Goal: Task Accomplishment & Management: Manage account settings

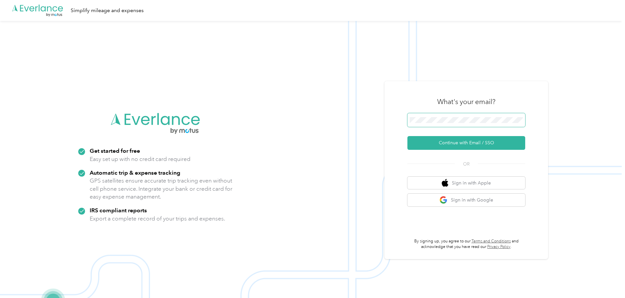
click at [465, 123] on span at bounding box center [467, 120] width 118 height 14
click at [447, 115] on span at bounding box center [467, 120] width 118 height 14
click at [463, 136] on button "Continue with Email / SSO" at bounding box center [467, 143] width 118 height 14
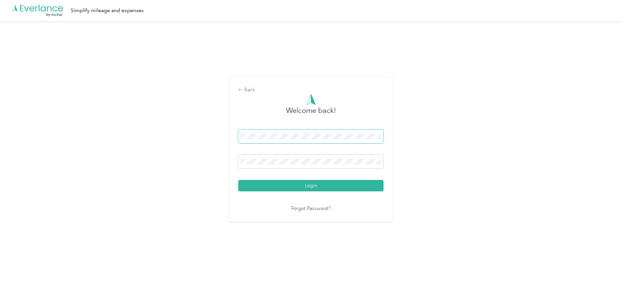
click at [0, 138] on html ".cls-1 { fill: #00adee; } .cls-2 { fill: #fff; } .cls-3 { fill: #707372; } .cls…" at bounding box center [311, 149] width 622 height 298
click at [302, 166] on span at bounding box center [310, 162] width 145 height 14
click at [238, 180] on button "Login" at bounding box center [310, 185] width 145 height 11
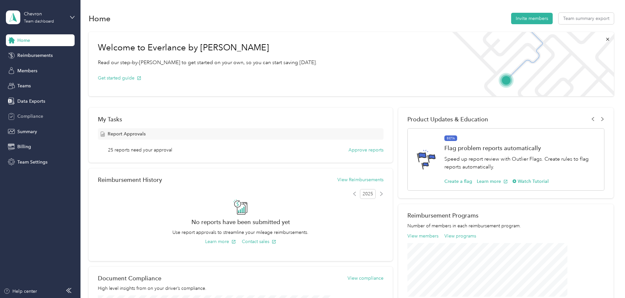
click at [33, 117] on span "Compliance" at bounding box center [30, 116] width 26 height 7
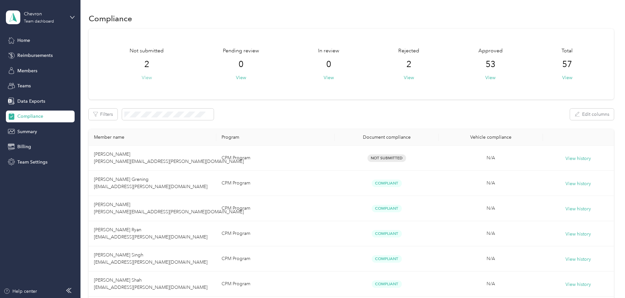
click at [152, 79] on button "View" at bounding box center [147, 77] width 10 height 7
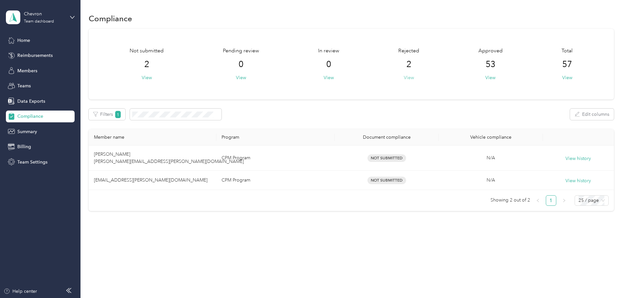
click at [408, 75] on button "View" at bounding box center [409, 77] width 10 height 7
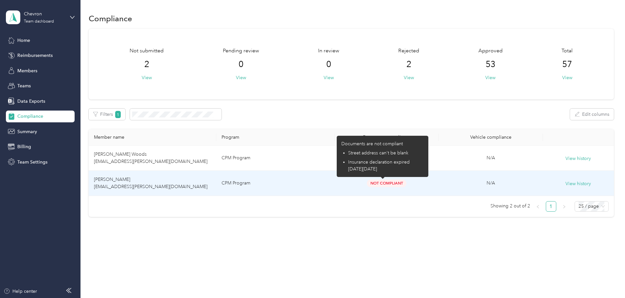
drag, startPoint x: 370, startPoint y: 161, endPoint x: 406, endPoint y: 174, distance: 38.2
click at [406, 174] on div "Documents are not compliant Street address can't be blank Insurance declaration…" at bounding box center [383, 156] width 92 height 41
copy span "declaration expired [DATE][DATE]"
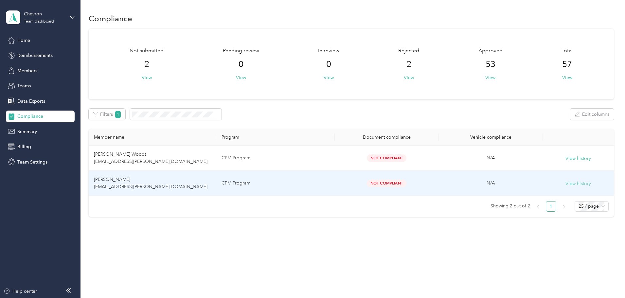
click at [566, 181] on button "View history" at bounding box center [579, 183] width 26 height 7
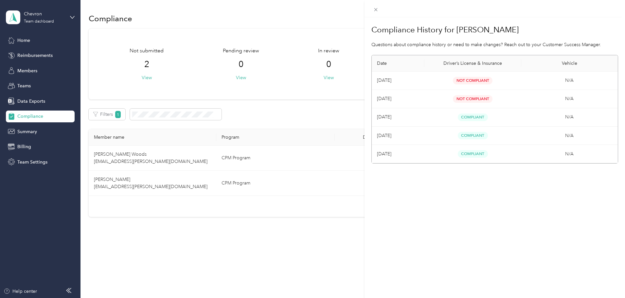
click at [289, 254] on div "Compliance History for [PERSON_NAME] Questions about compliance history or need…" at bounding box center [312, 149] width 625 height 298
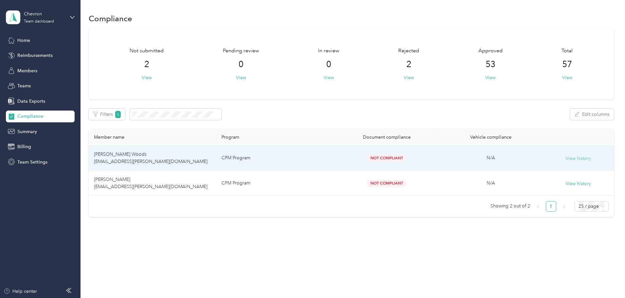
click at [566, 160] on button "View history" at bounding box center [579, 158] width 26 height 7
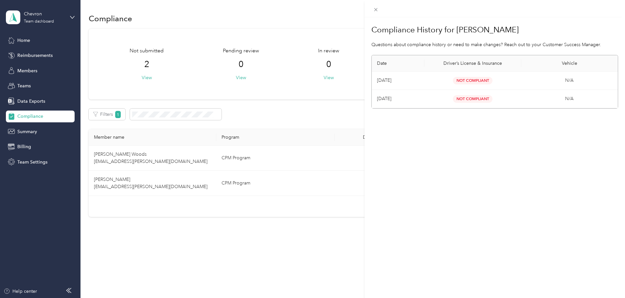
click at [341, 103] on div "Compliance History for [PERSON_NAME] Questions about compliance history or need…" at bounding box center [312, 149] width 625 height 298
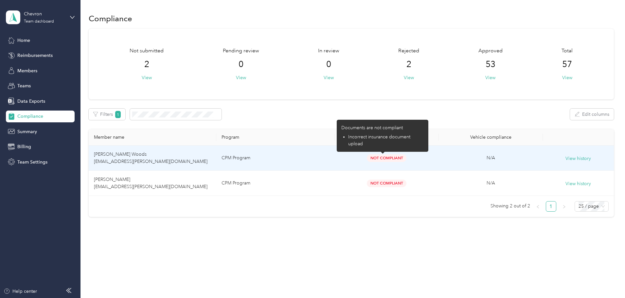
click at [400, 158] on span "Not Compliant" at bounding box center [387, 159] width 40 height 8
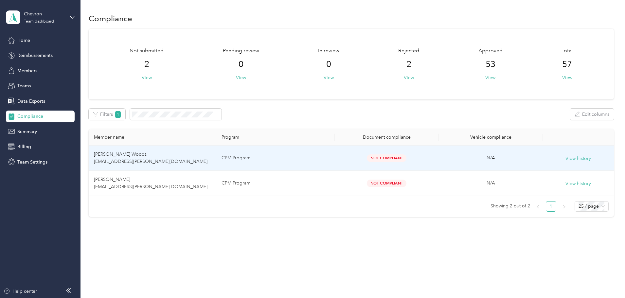
click at [170, 153] on td "[PERSON_NAME] Woods [EMAIL_ADDRESS][PERSON_NAME][DOMAIN_NAME]" at bounding box center [153, 158] width 128 height 25
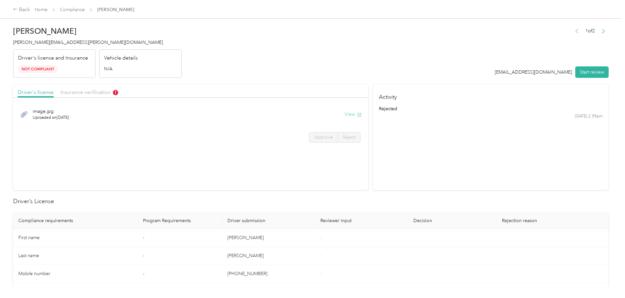
click at [345, 113] on button "View" at bounding box center [353, 114] width 17 height 7
click at [118, 91] on span "Insurance verification" at bounding box center [90, 92] width 58 height 6
click at [345, 112] on button "View" at bounding box center [353, 114] width 17 height 7
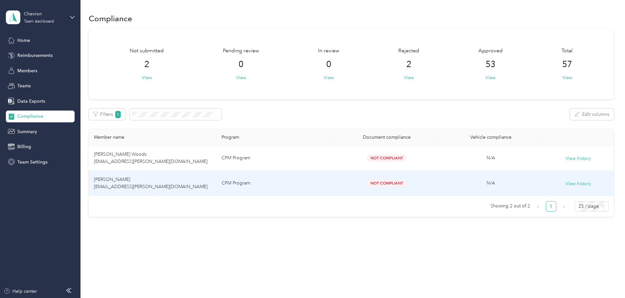
click at [164, 182] on span "[PERSON_NAME] [EMAIL_ADDRESS][PERSON_NAME][DOMAIN_NAME]" at bounding box center [151, 183] width 114 height 13
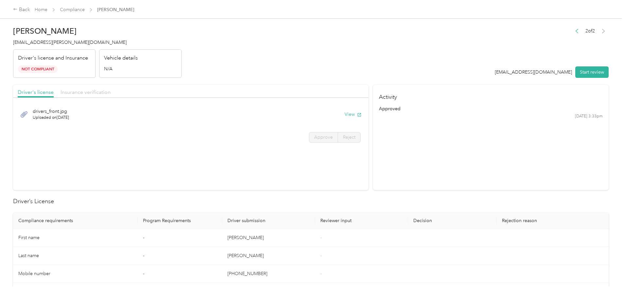
click at [111, 91] on span "Insurance verification" at bounding box center [86, 92] width 50 height 6
click at [345, 114] on button "View" at bounding box center [353, 114] width 17 height 7
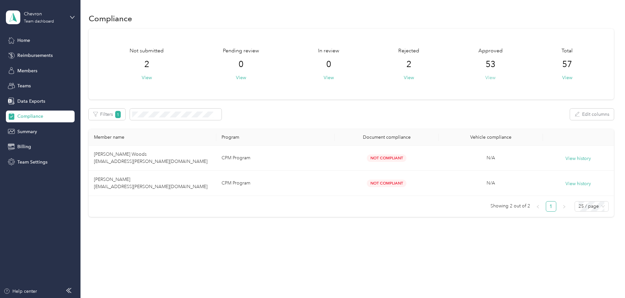
click at [485, 78] on button "View" at bounding box center [490, 77] width 10 height 7
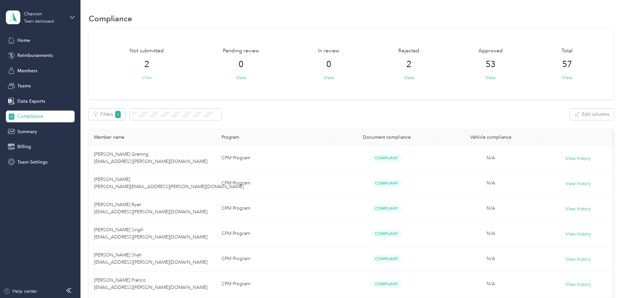
click at [152, 77] on button "View" at bounding box center [147, 77] width 10 height 7
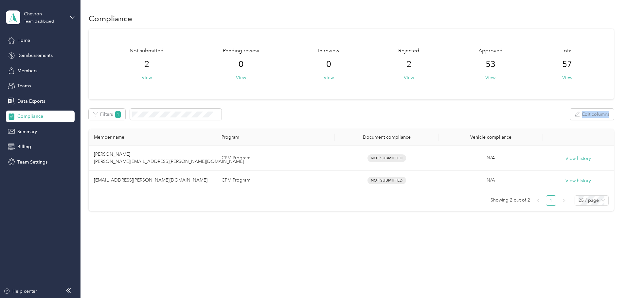
drag, startPoint x: 120, startPoint y: 134, endPoint x: 374, endPoint y: 111, distance: 254.7
click at [376, 110] on div "Not submitted 2 View Pending review 0 View In review 0 View Rejected 2 View App…" at bounding box center [351, 120] width 525 height 182
click at [373, 112] on div "Filters 1 Edit columns" at bounding box center [351, 114] width 525 height 11
